Goal: Information Seeking & Learning: Learn about a topic

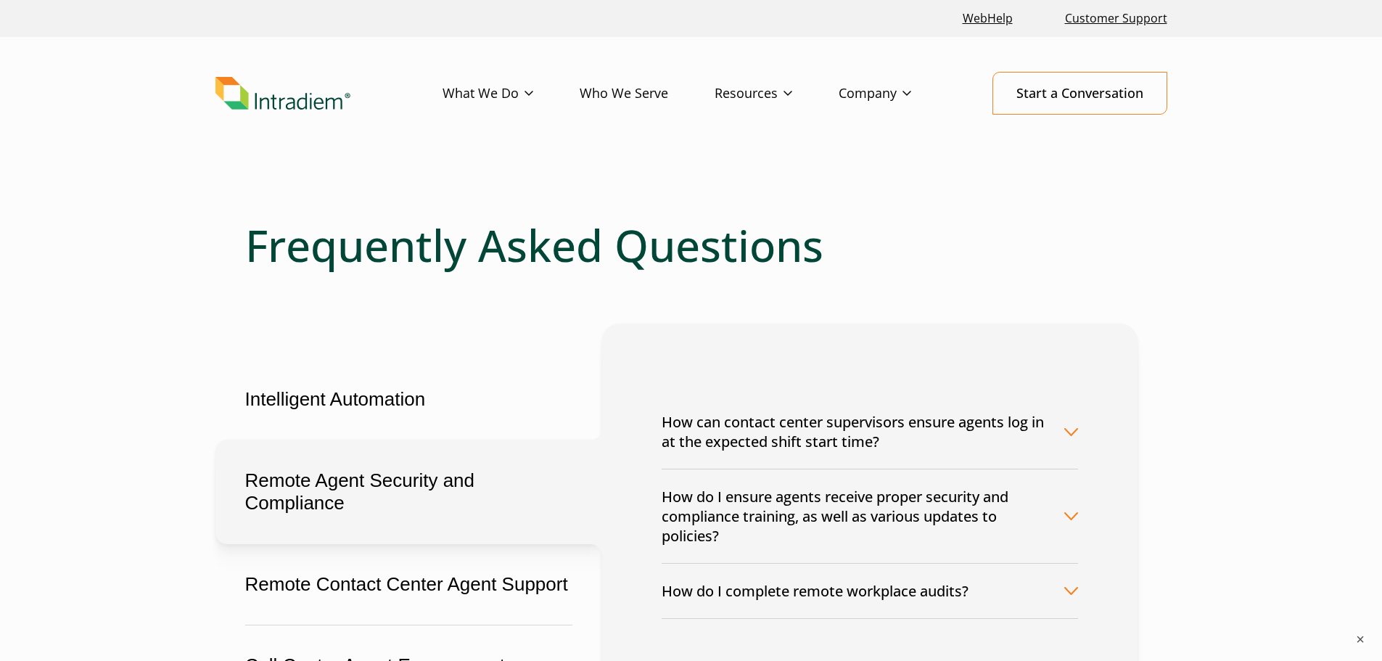
click at [890, 416] on button "How can contact center supervisors ensure agents log in at the expected shift s…" at bounding box center [870, 432] width 416 height 74
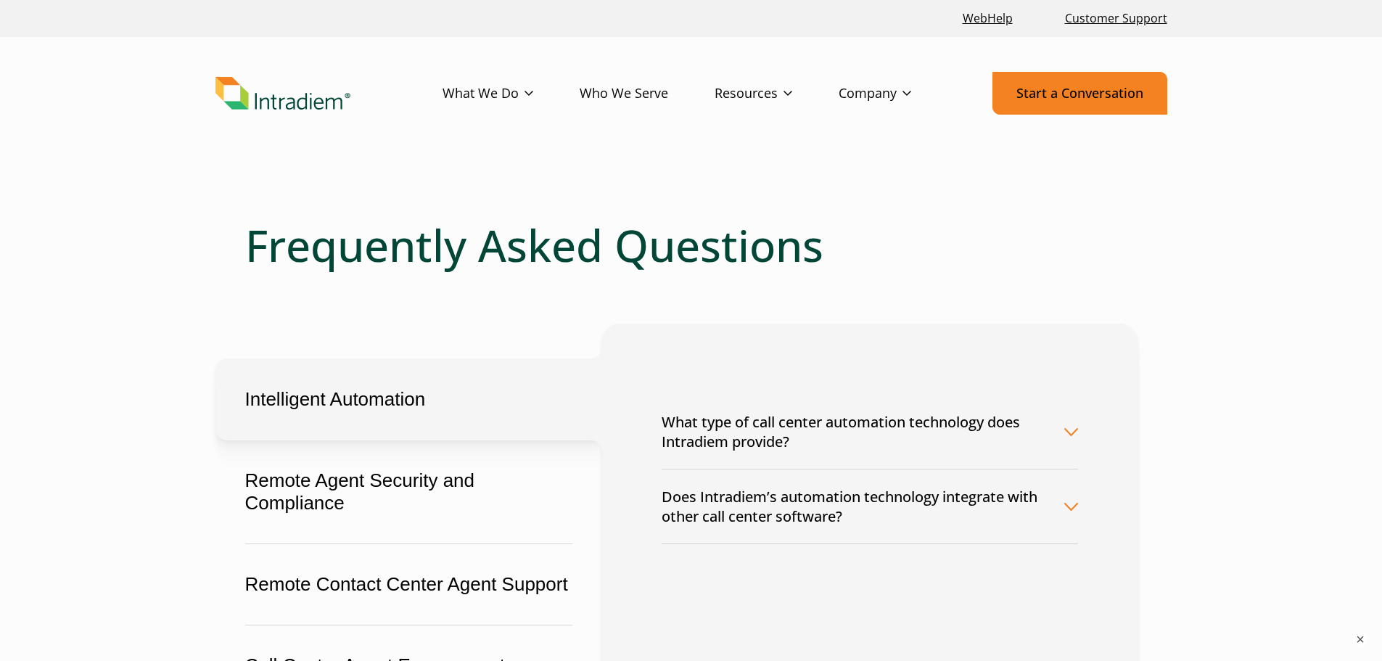
click at [1105, 96] on link "Start a Conversation" at bounding box center [1079, 93] width 175 height 43
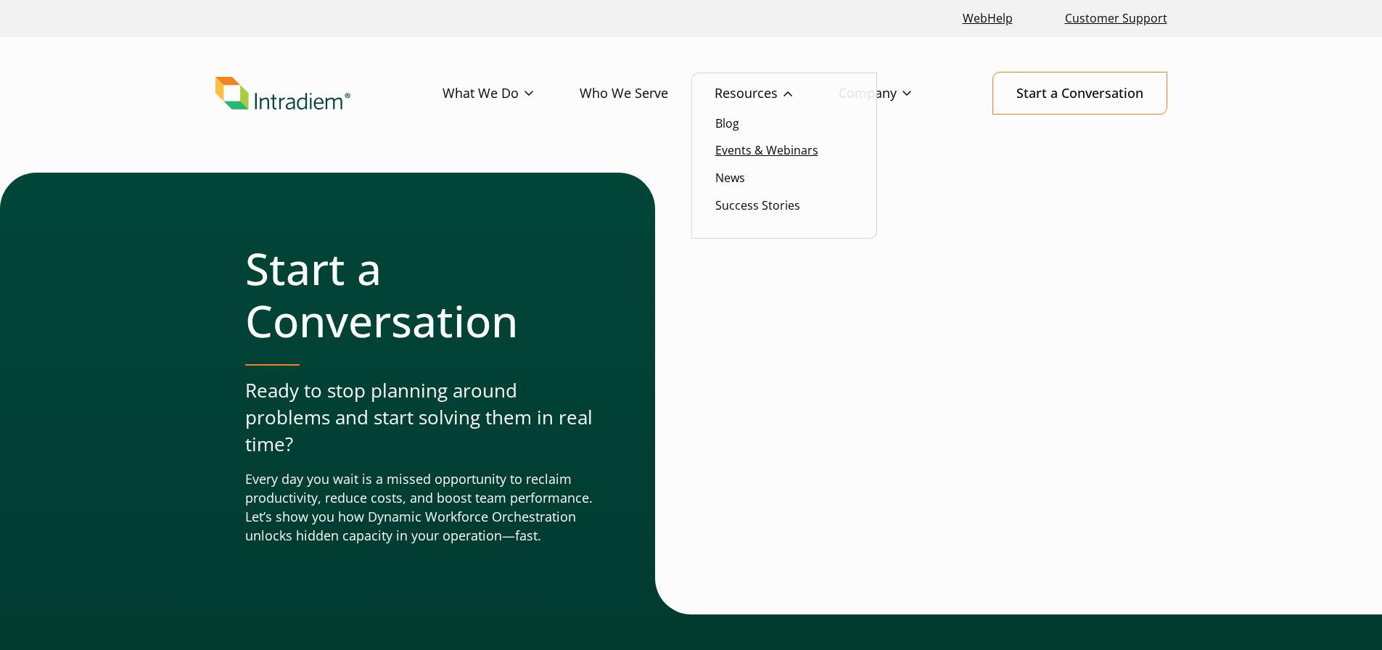
click at [737, 149] on link "Events & Webinars" at bounding box center [766, 150] width 103 height 16
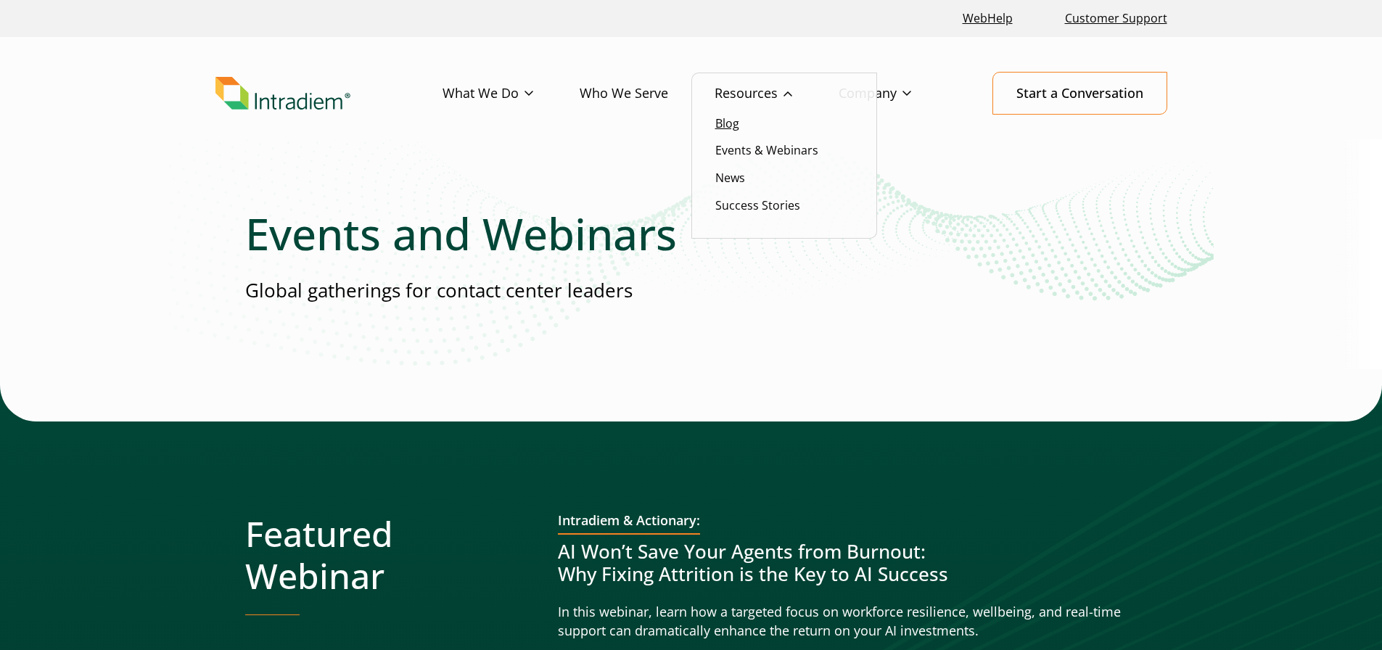
click at [735, 118] on link "Blog" at bounding box center [727, 123] width 24 height 16
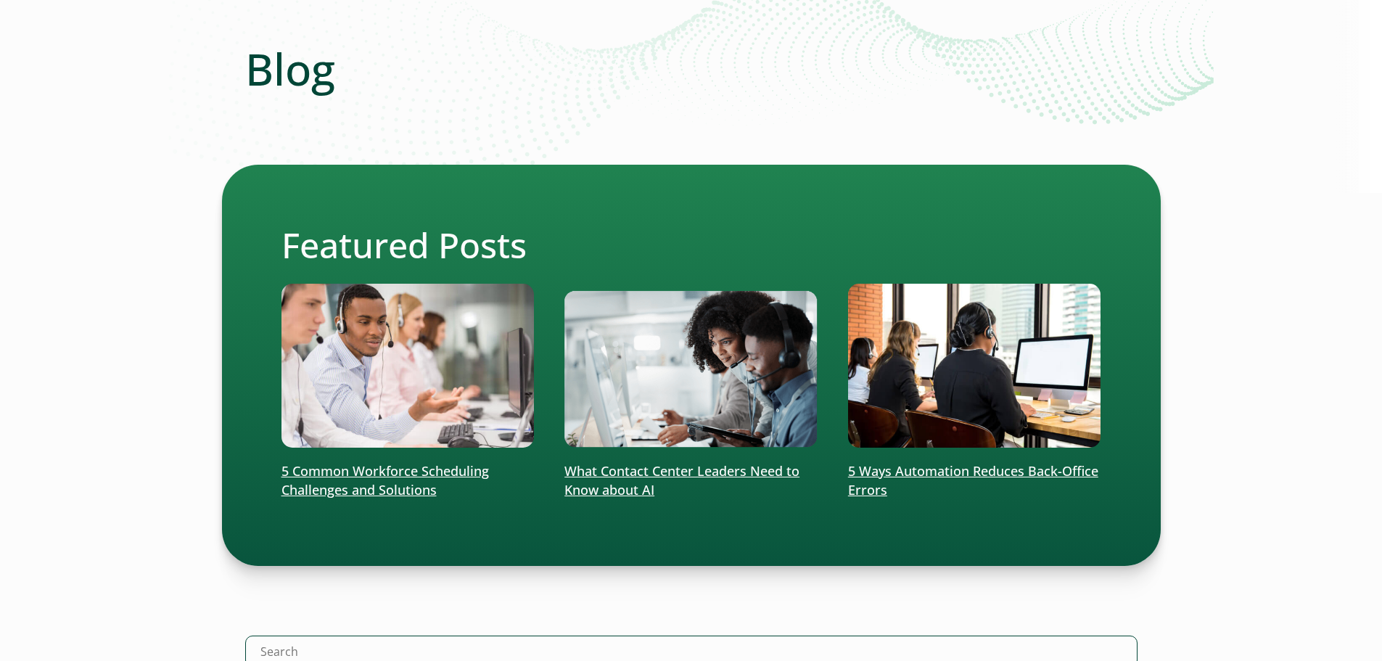
scroll to position [194, 0]
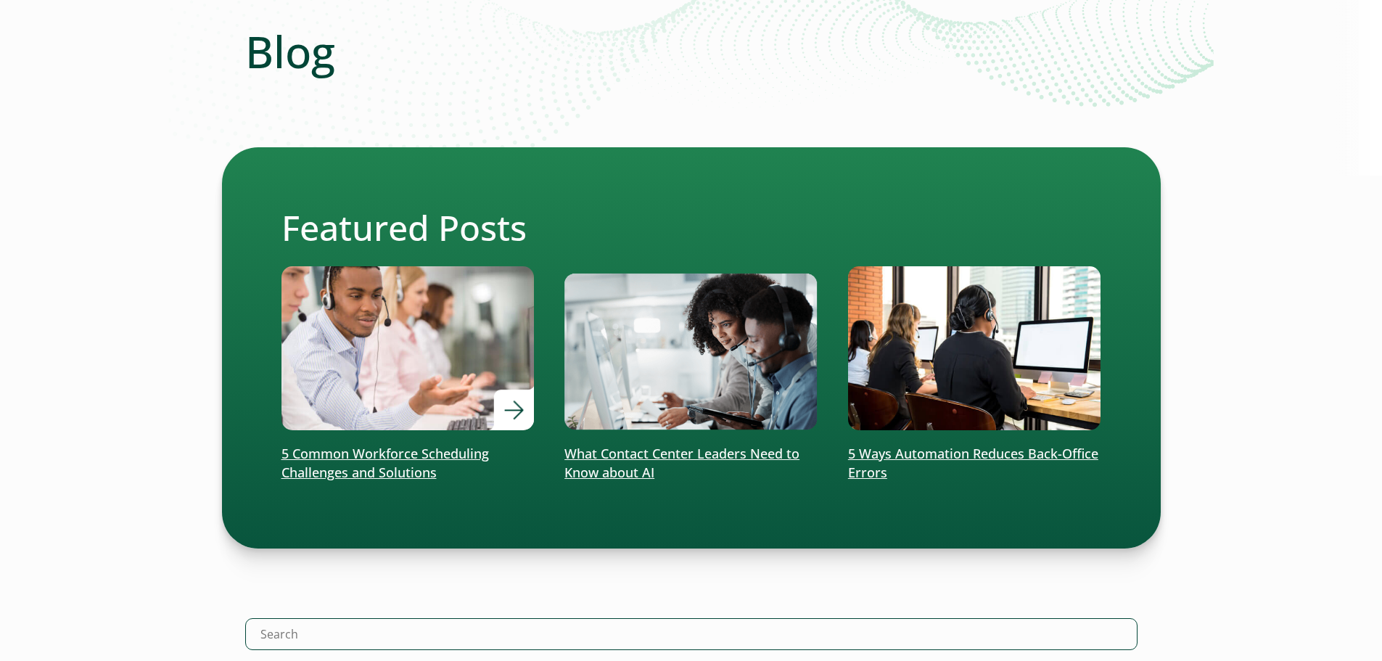
click at [396, 457] on p "5 Common Workforce Scheduling Challenges and Solutions" at bounding box center [407, 464] width 253 height 38
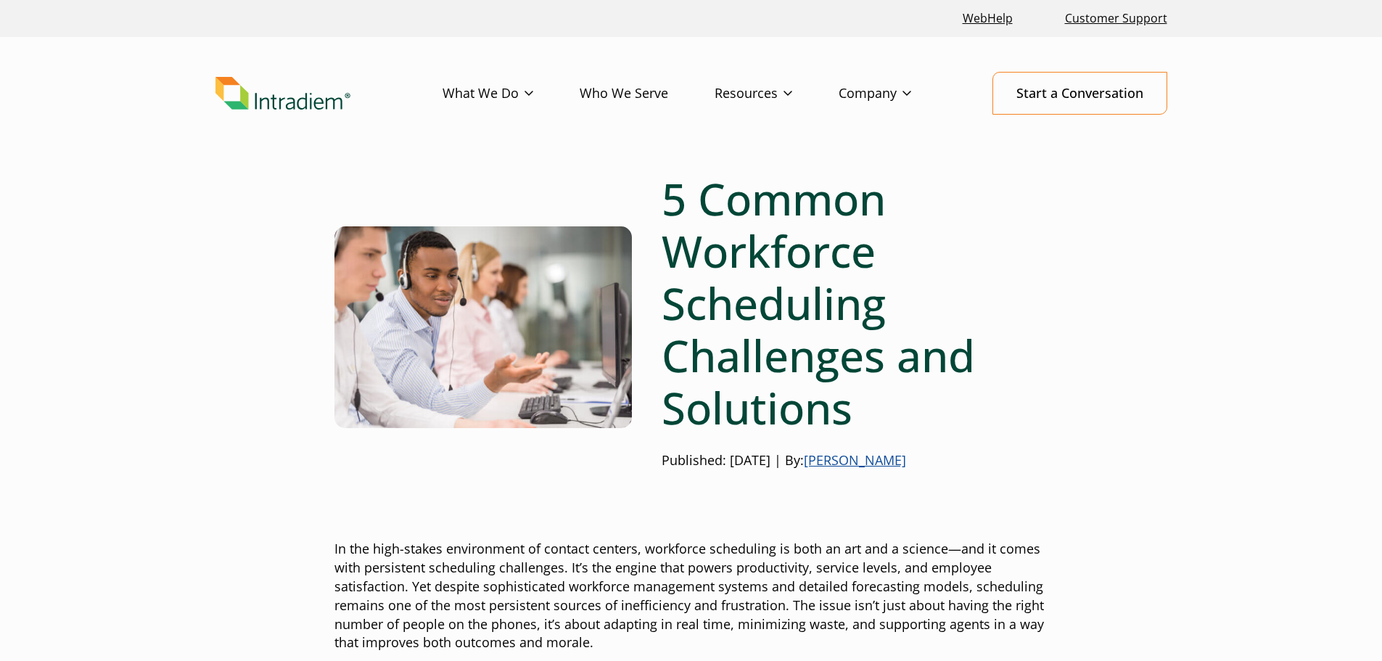
click at [307, 97] on img "Link to homepage of Intradiem" at bounding box center [282, 93] width 135 height 33
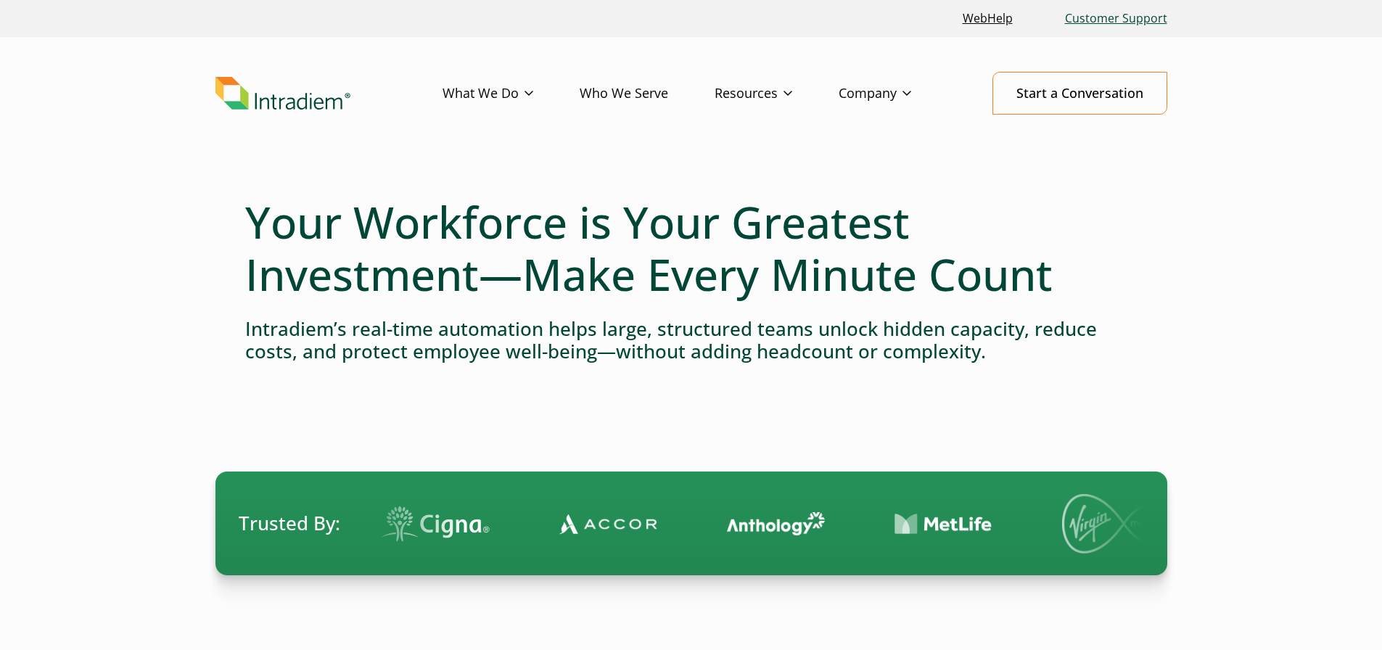
click at [1150, 21] on link "Customer Support" at bounding box center [1116, 18] width 114 height 31
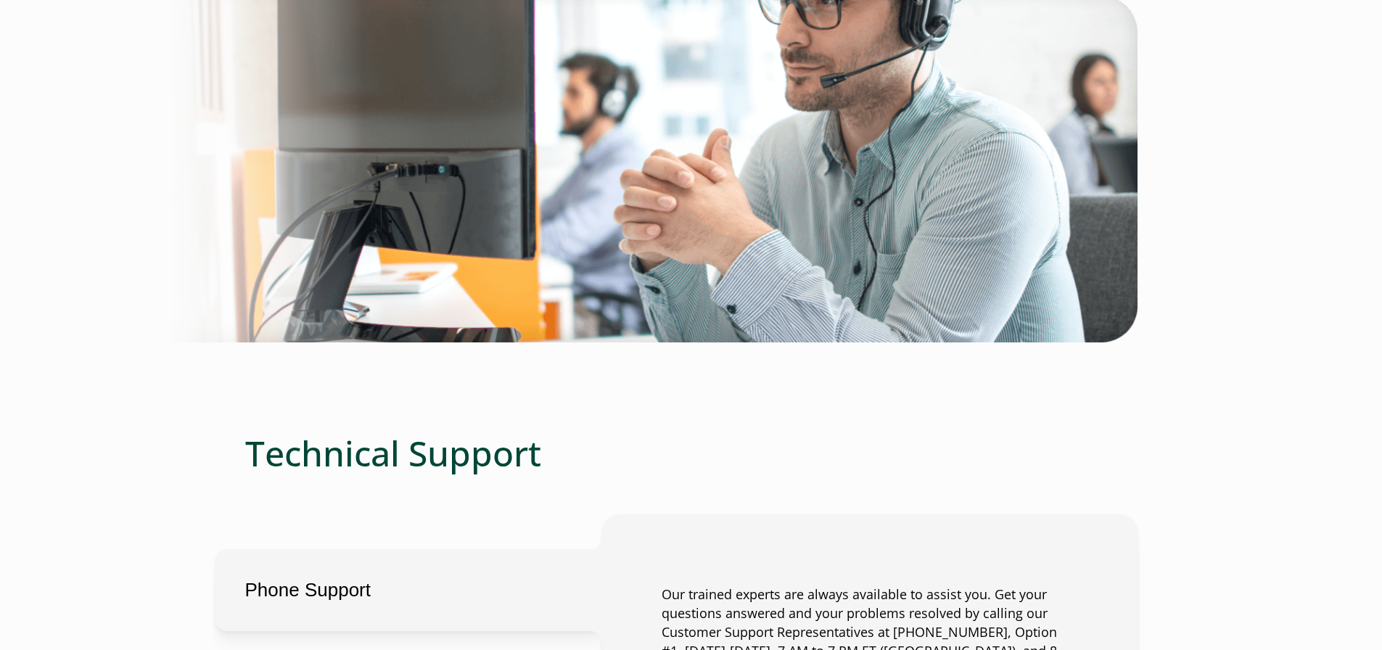
scroll to position [870, 0]
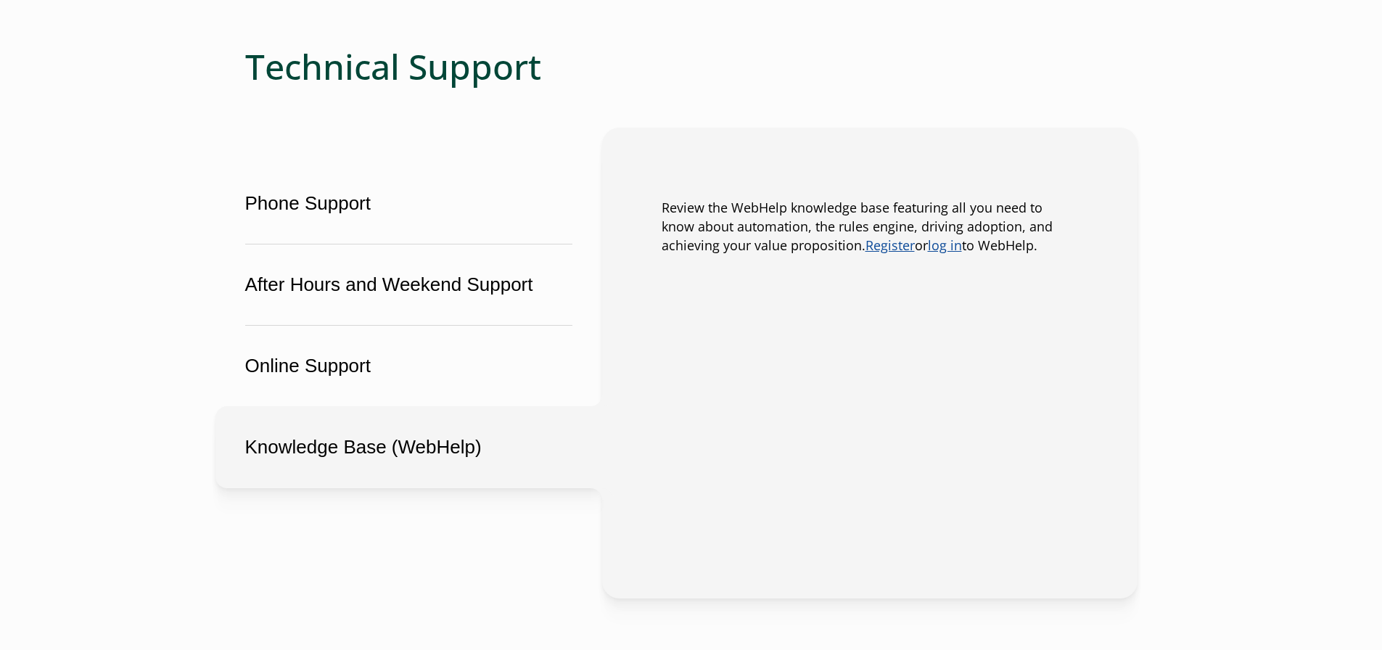
click at [393, 428] on button "Knowledge Base (WebHelp)" at bounding box center [408, 447] width 387 height 82
click at [357, 447] on button "Knowledge Base (WebHelp)" at bounding box center [408, 447] width 387 height 82
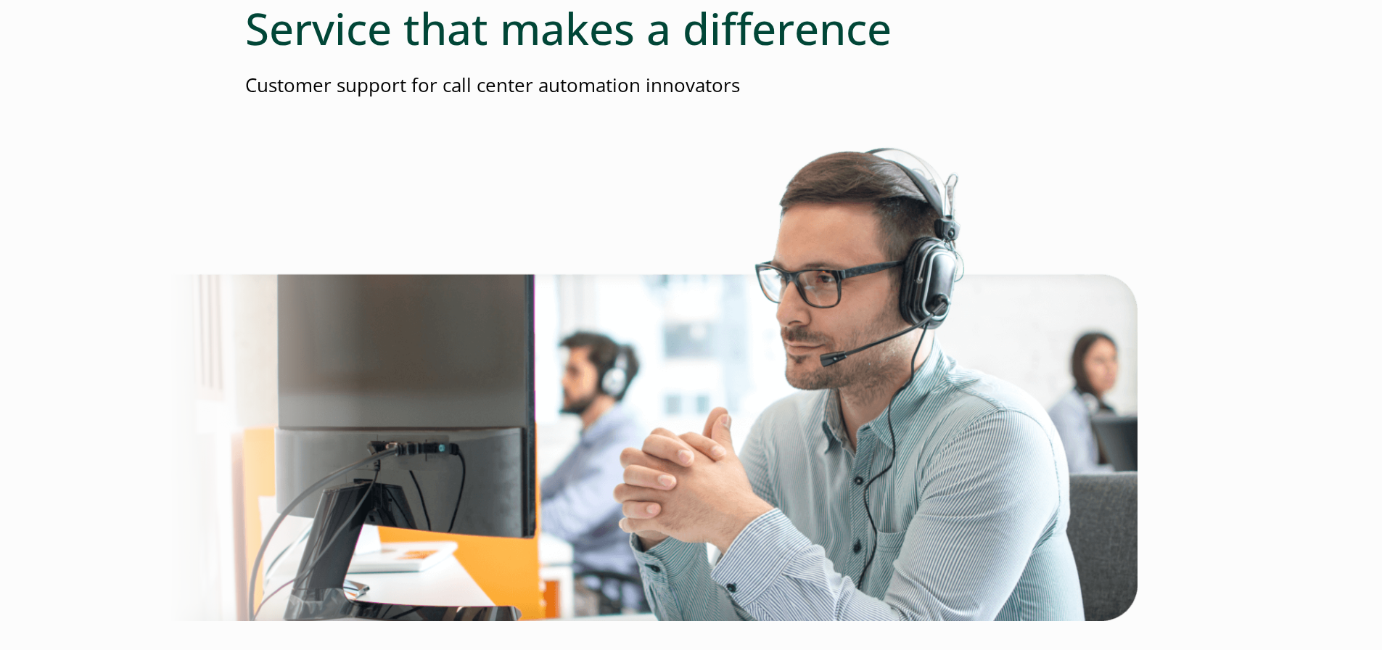
scroll to position [0, 0]
